Goal: Information Seeking & Learning: Learn about a topic

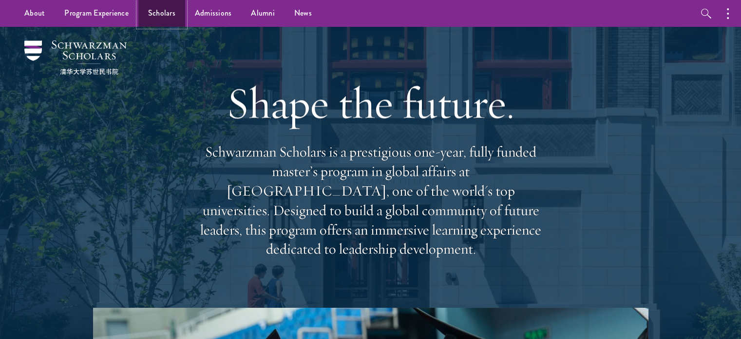
click at [166, 15] on link "Scholars" at bounding box center [161, 13] width 47 height 27
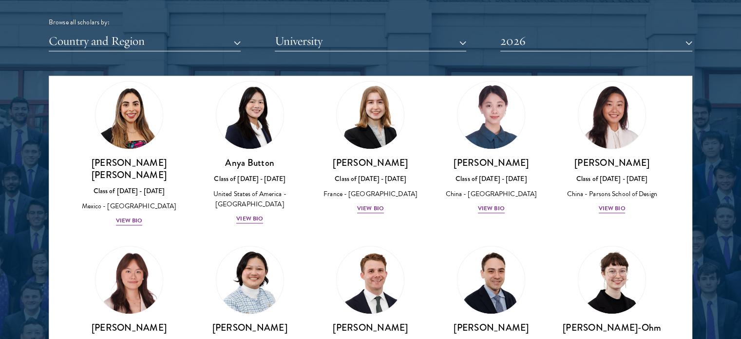
scroll to position [780, 0]
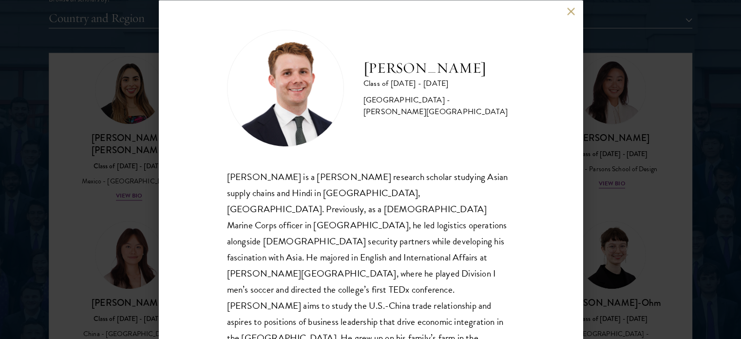
scroll to position [1243, 0]
click at [571, 12] on button at bounding box center [571, 11] width 8 height 8
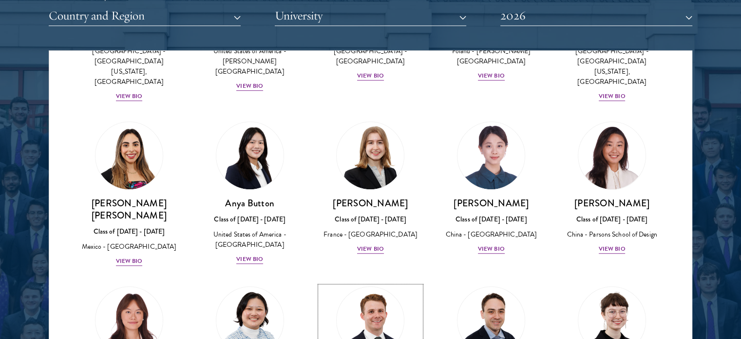
scroll to position [687, 0]
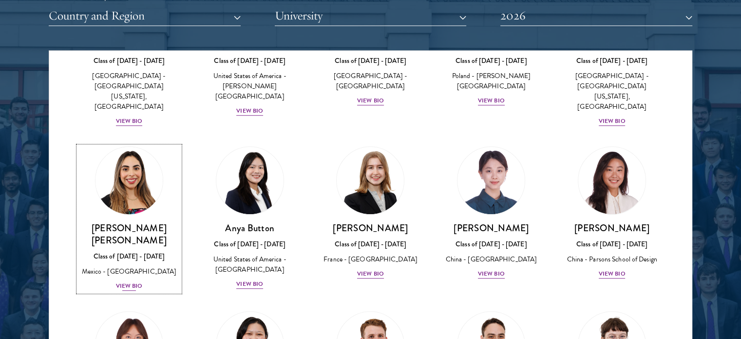
click at [137, 143] on img at bounding box center [129, 180] width 74 height 74
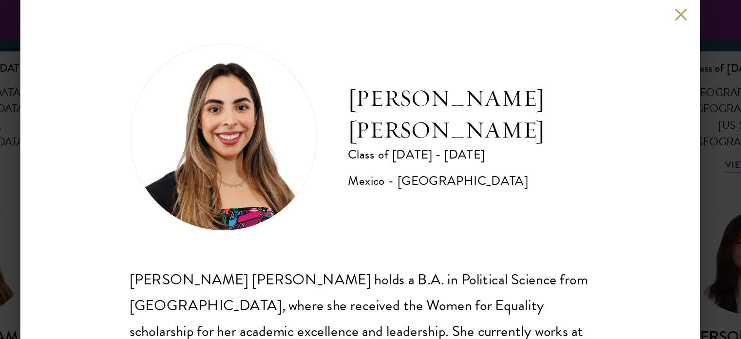
scroll to position [1259, 0]
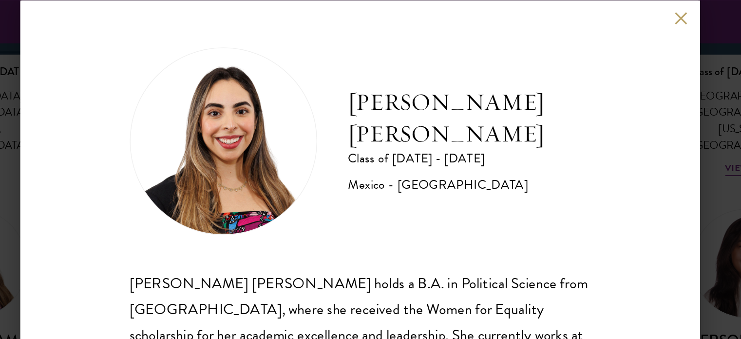
scroll to position [1243, 0]
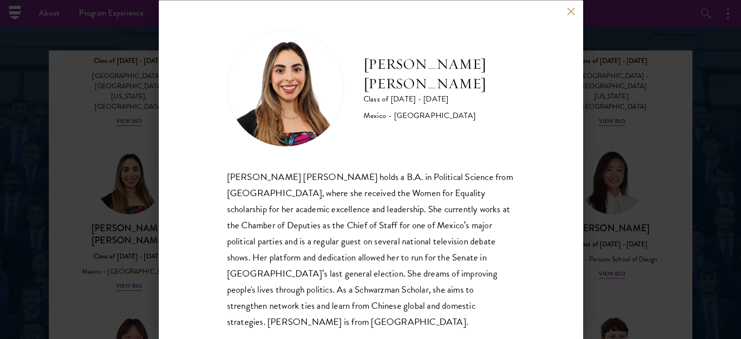
click at [568, 17] on div "[PERSON_NAME] [PERSON_NAME] Class of [DATE] - [DATE] [GEOGRAPHIC_DATA] - [GEOGR…" at bounding box center [371, 169] width 424 height 339
click at [573, 10] on button at bounding box center [571, 11] width 8 height 8
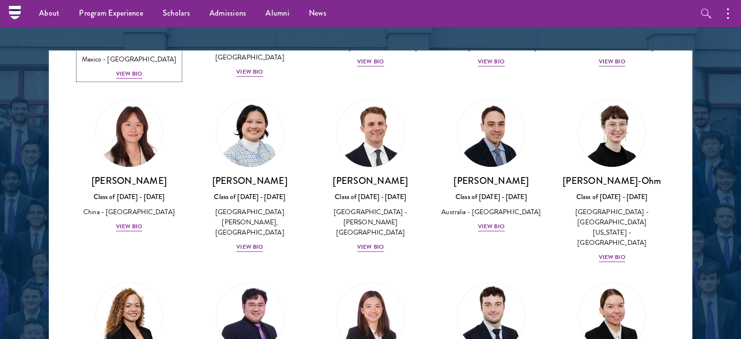
scroll to position [882, 0]
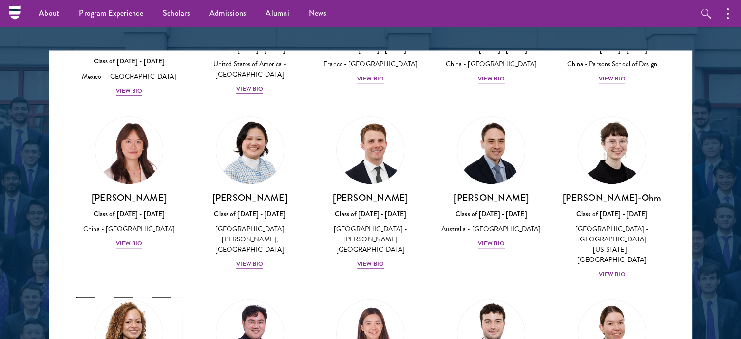
click at [129, 296] on img at bounding box center [129, 333] width 74 height 74
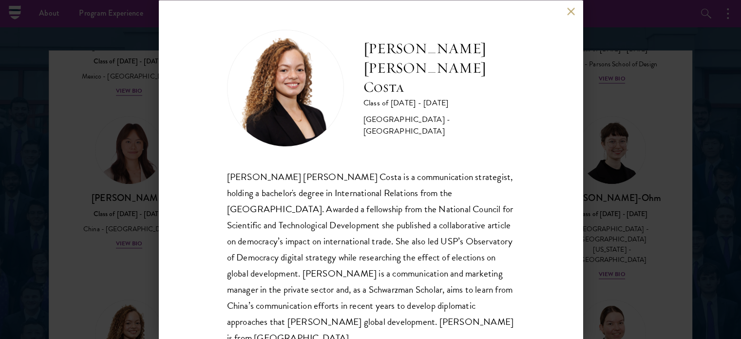
click at [574, 15] on button at bounding box center [571, 11] width 8 height 8
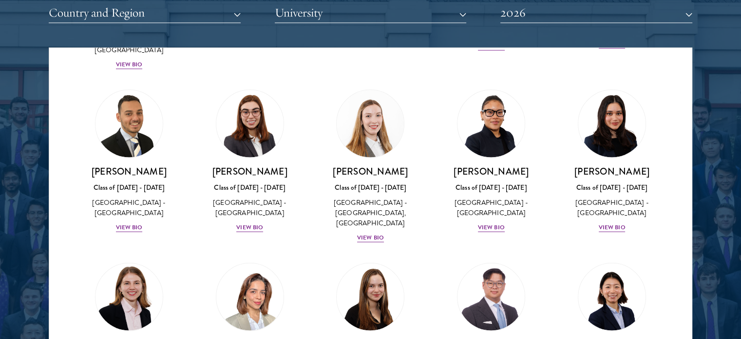
scroll to position [2274, 0]
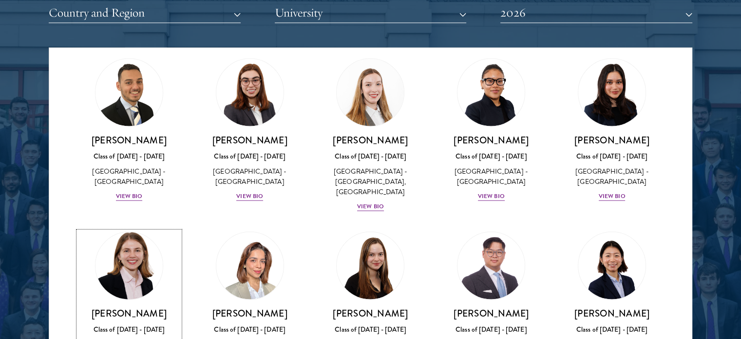
click at [132, 324] on div "Class of [DATE] - [DATE]" at bounding box center [128, 329] width 101 height 10
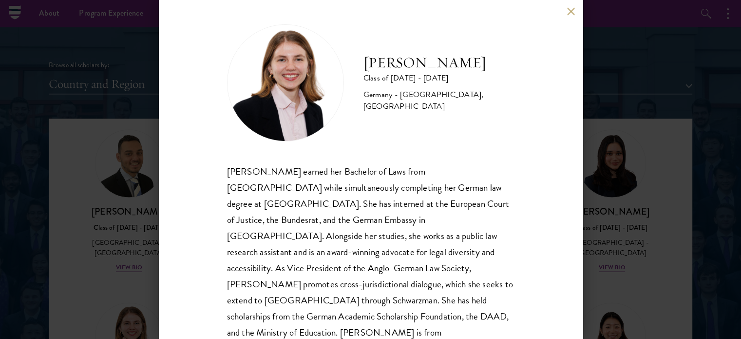
scroll to position [1176, 0]
click at [572, 14] on button at bounding box center [571, 11] width 8 height 8
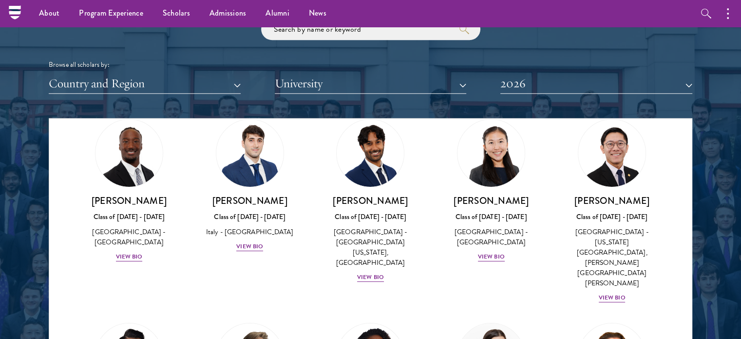
scroll to position [3574, 0]
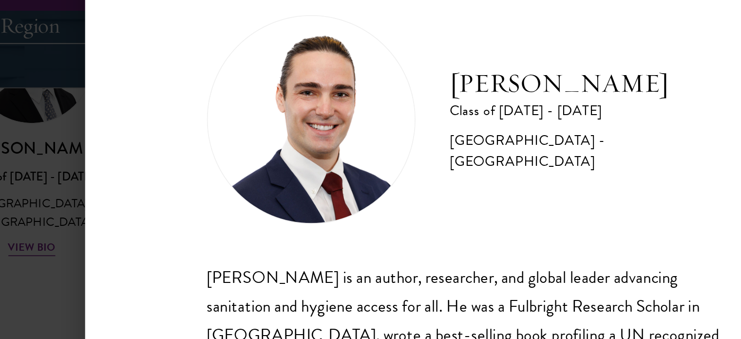
scroll to position [1223, 0]
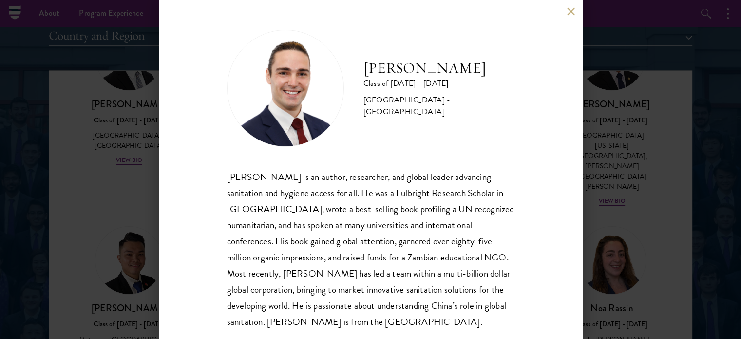
click at [572, 12] on button at bounding box center [571, 11] width 8 height 8
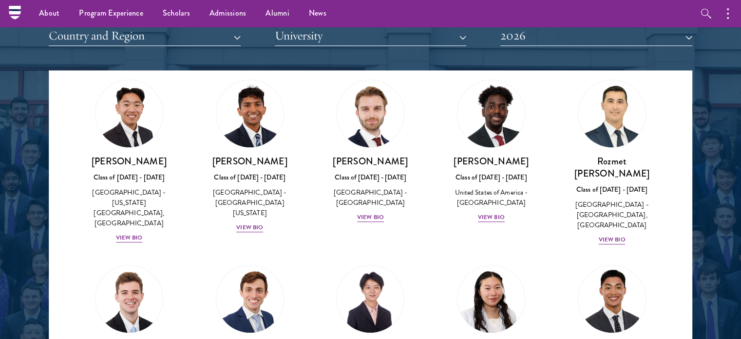
scroll to position [4451, 0]
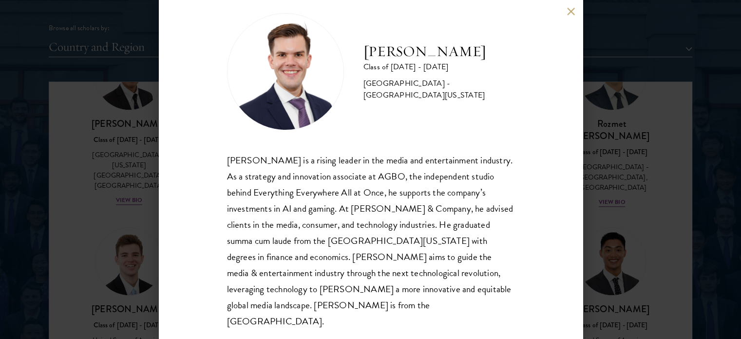
scroll to position [1213, 0]
click at [571, 11] on button at bounding box center [571, 11] width 8 height 8
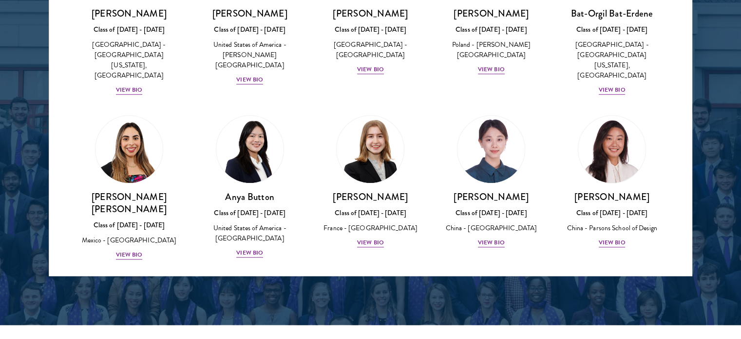
scroll to position [603, 0]
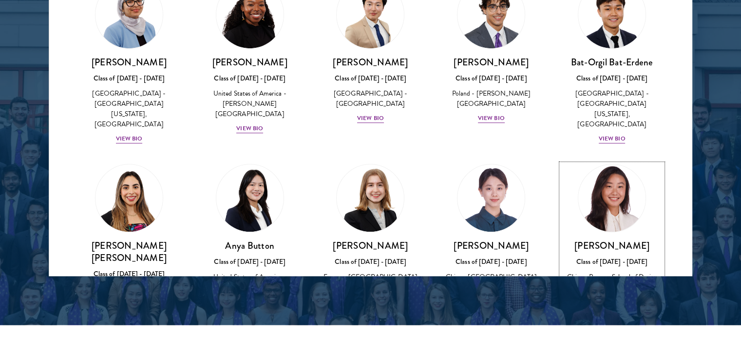
click at [618, 239] on h3 "[PERSON_NAME]" at bounding box center [611, 245] width 101 height 12
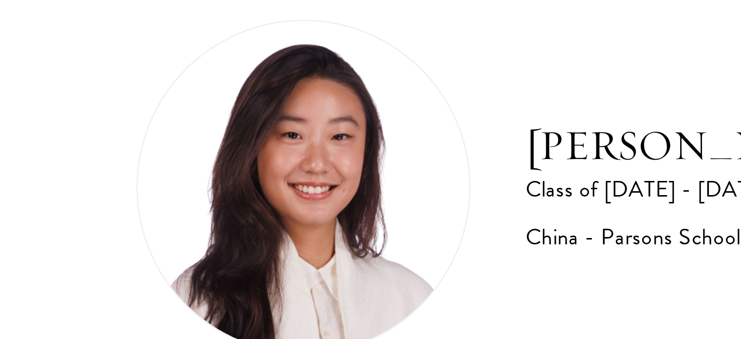
scroll to position [1347, 0]
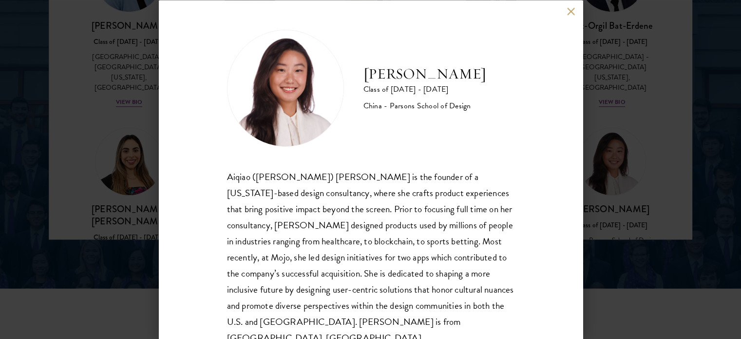
click at [571, 12] on button at bounding box center [571, 11] width 8 height 8
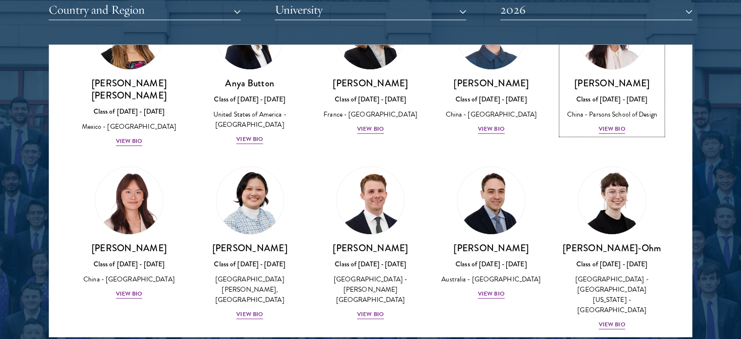
scroll to position [828, 0]
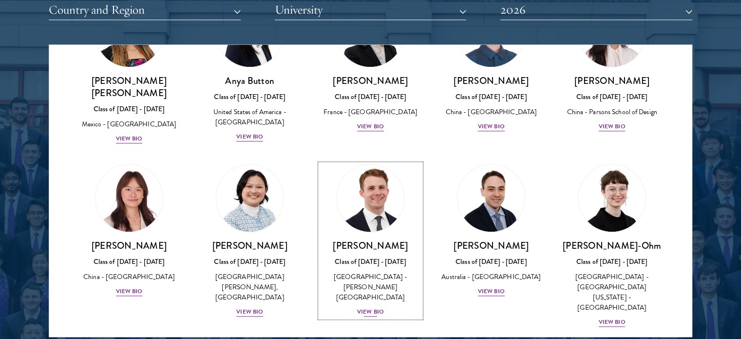
click at [368, 175] on img at bounding box center [371, 198] width 74 height 74
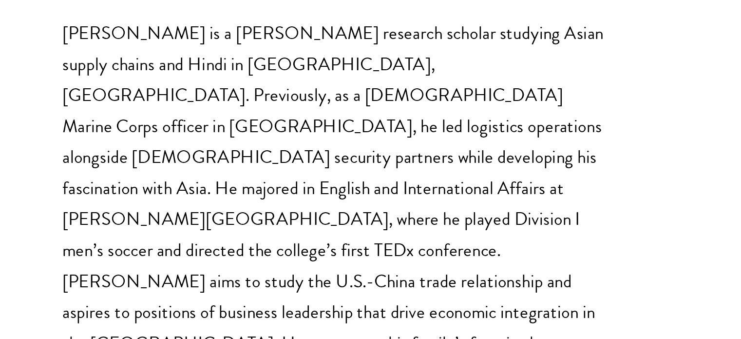
scroll to position [1250, 0]
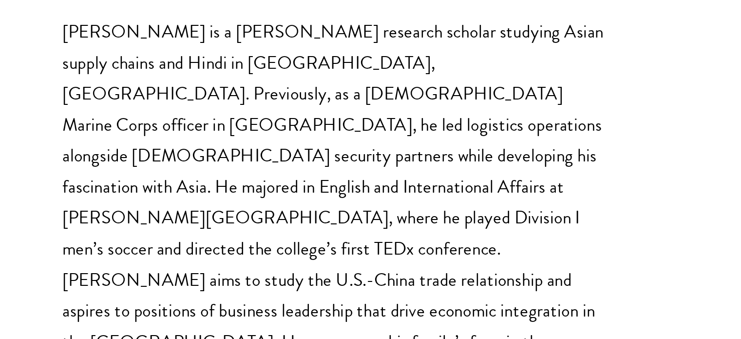
click at [403, 265] on div "[PERSON_NAME] is a [PERSON_NAME] research scholar studying Asian supply chains …" at bounding box center [370, 261] width 287 height 193
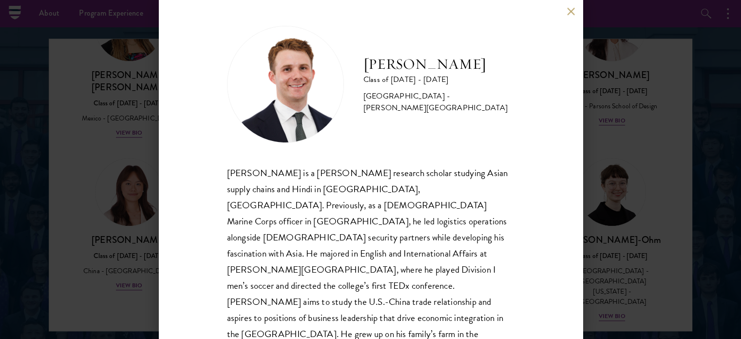
scroll to position [1256, 0]
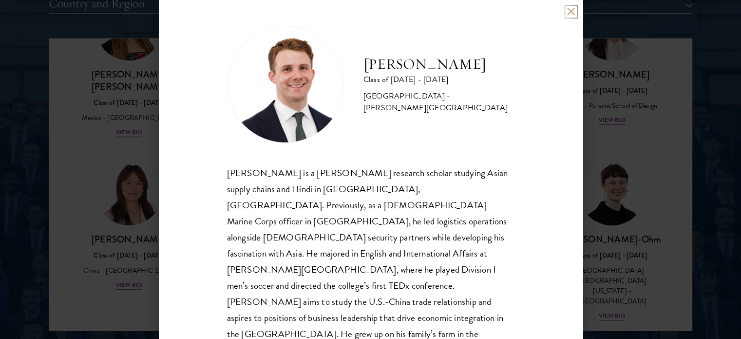
click at [571, 11] on button at bounding box center [571, 11] width 8 height 8
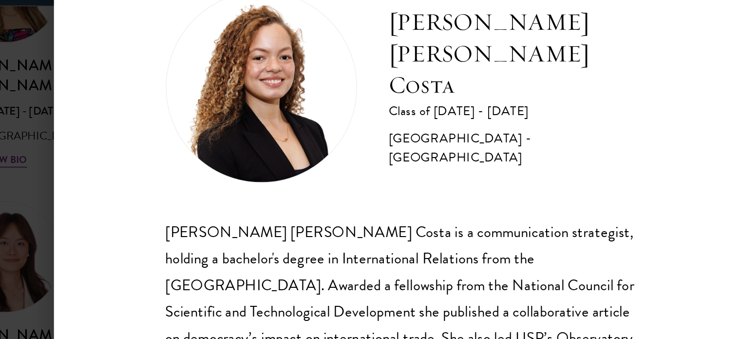
scroll to position [19, 0]
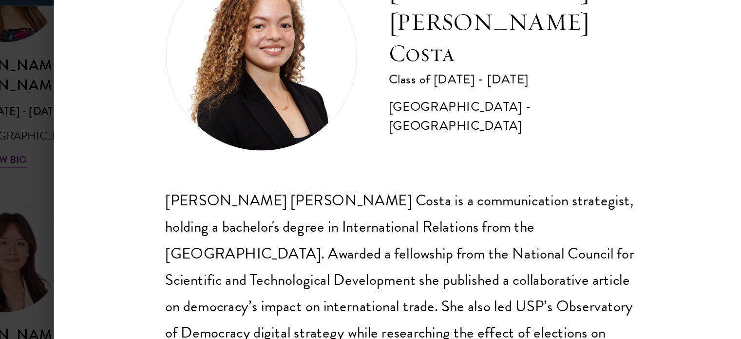
click at [459, 94] on div "[GEOGRAPHIC_DATA] - [GEOGRAPHIC_DATA]" at bounding box center [438, 105] width 151 height 23
